Goal: Information Seeking & Learning: Learn about a topic

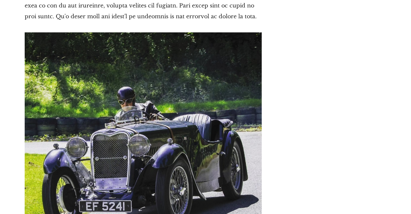
scroll to position [3498, 0]
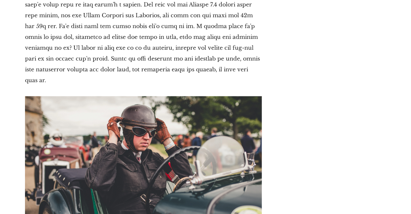
scroll to position [4049, 0]
